Goal: Find specific page/section: Find specific page/section

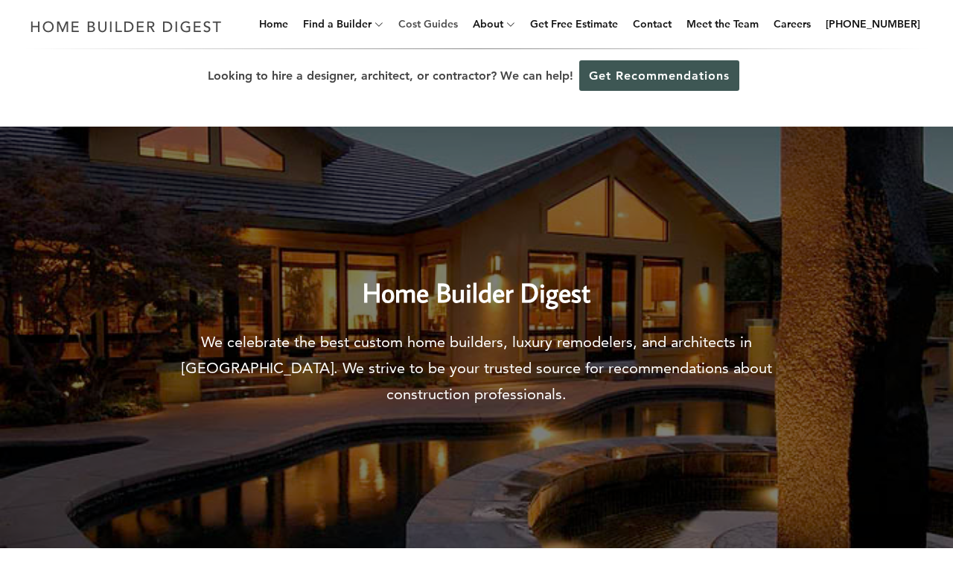
click at [451, 24] on link "Cost Guides" at bounding box center [427, 24] width 71 height 48
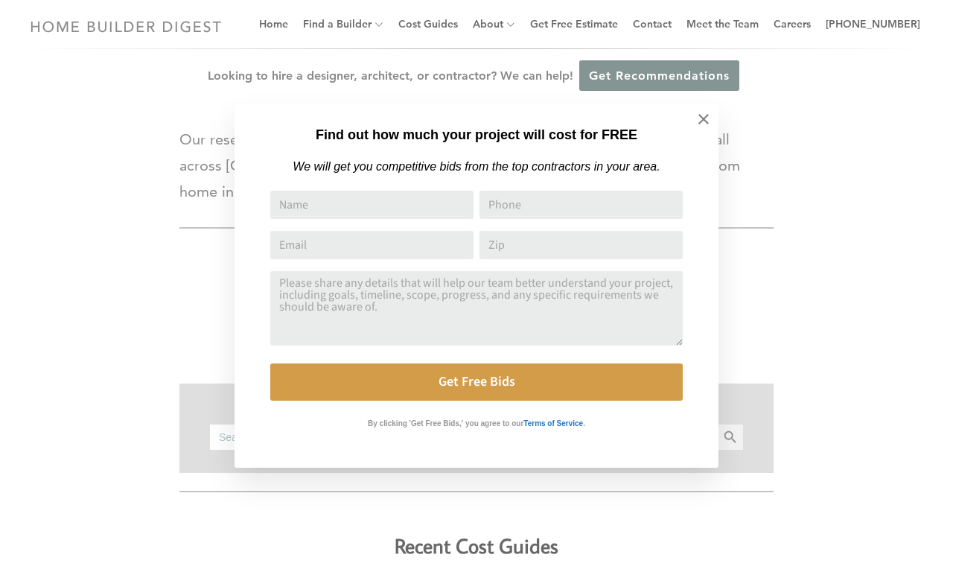
click at [463, 436] on p at bounding box center [476, 438] width 412 height 12
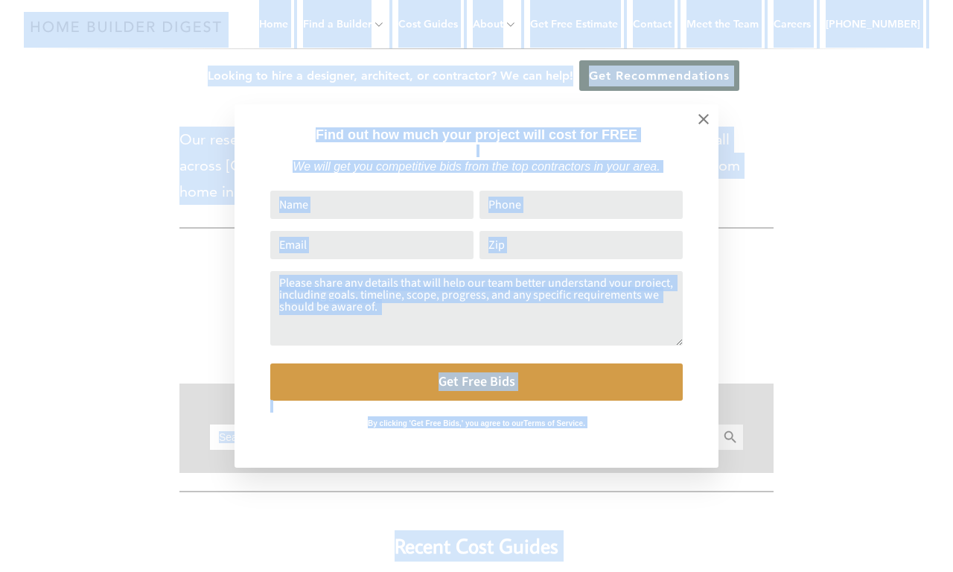
click at [463, 436] on p at bounding box center [476, 438] width 412 height 12
click at [730, 436] on div "Find out how much your project will cost for FREE We will get you competitive b…" at bounding box center [476, 286] width 953 height 572
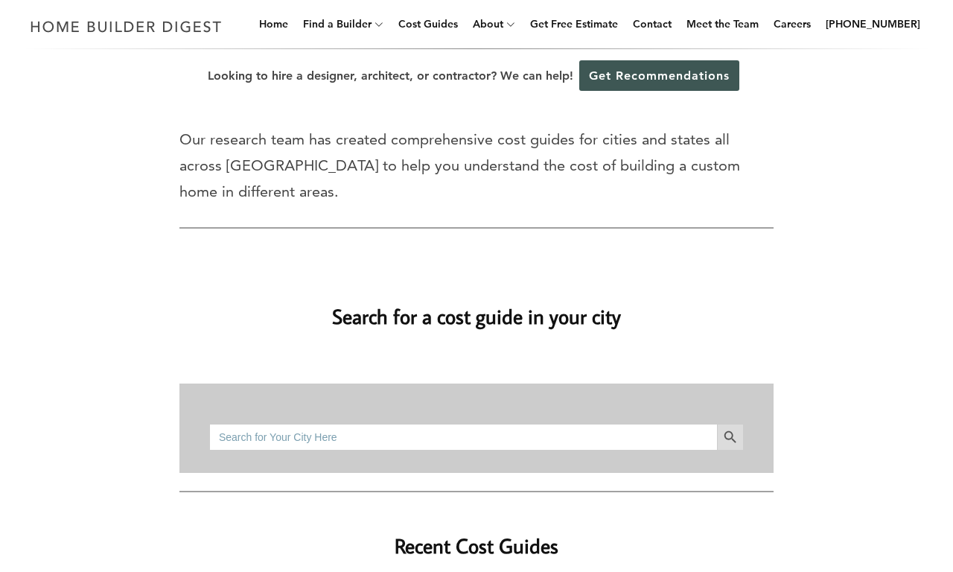
click at [730, 436] on icon "Search" at bounding box center [730, 437] width 16 height 16
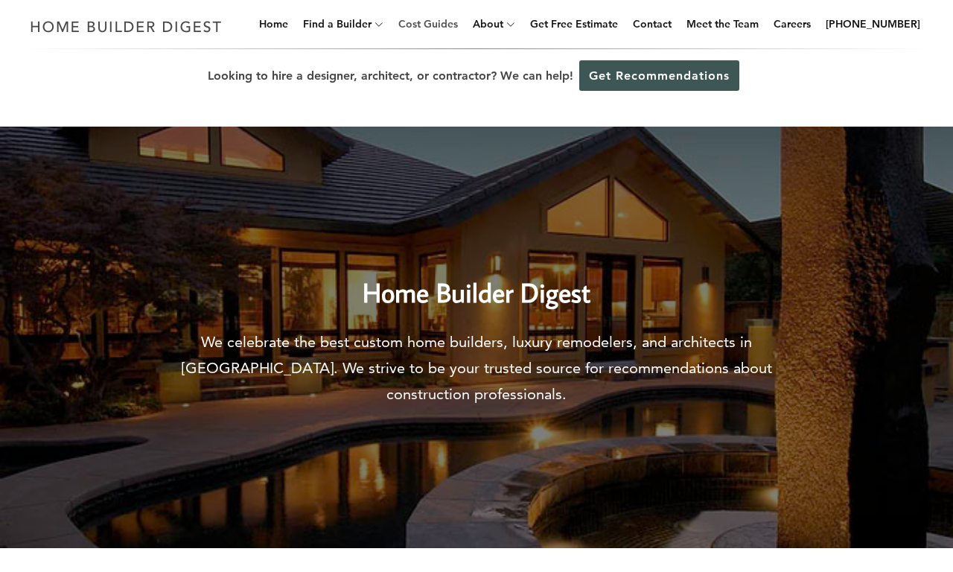
click at [451, 24] on link "Cost Guides" at bounding box center [427, 24] width 71 height 48
